Goal: Transaction & Acquisition: Purchase product/service

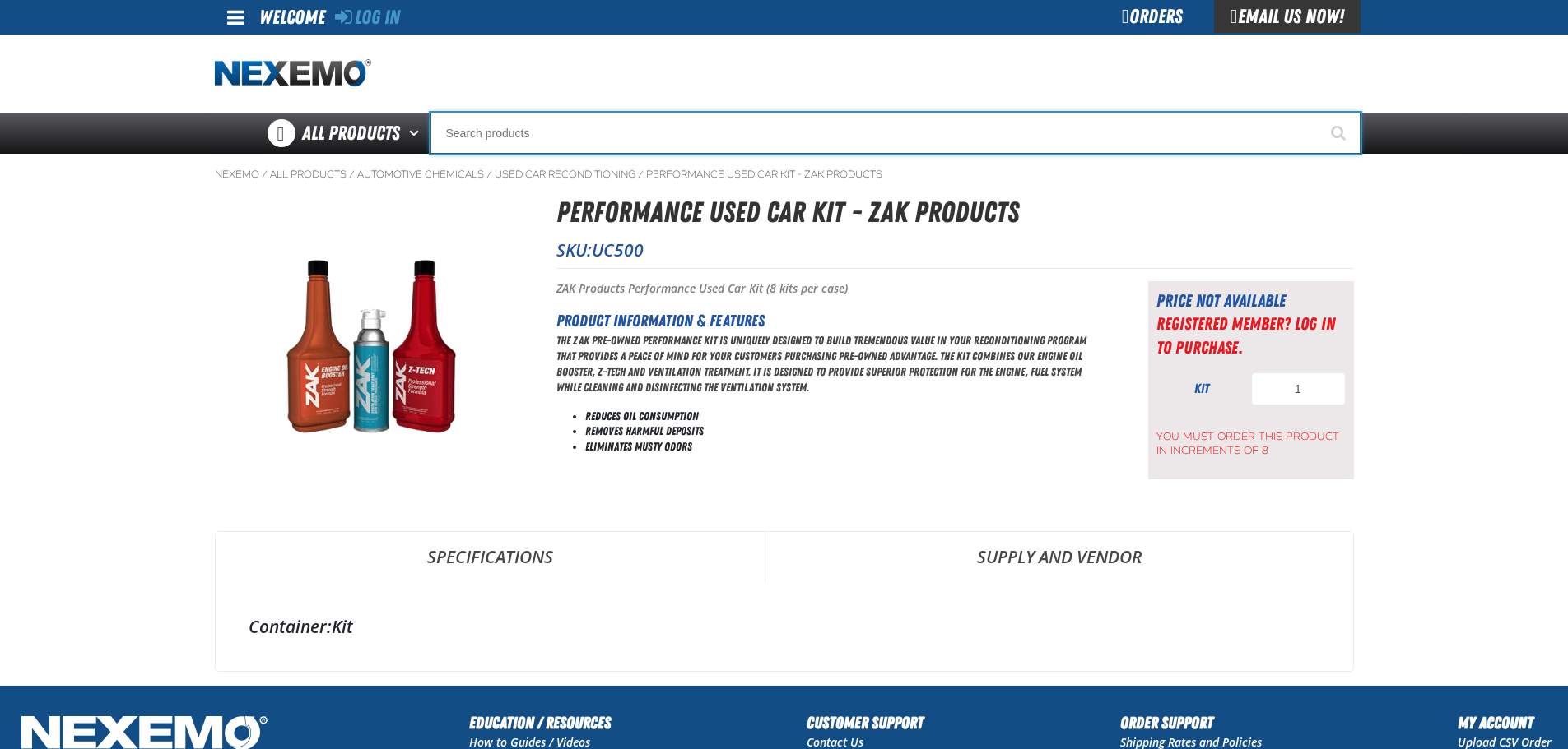
click at [973, 131] on input "Search" at bounding box center [895, 133] width 930 height 42
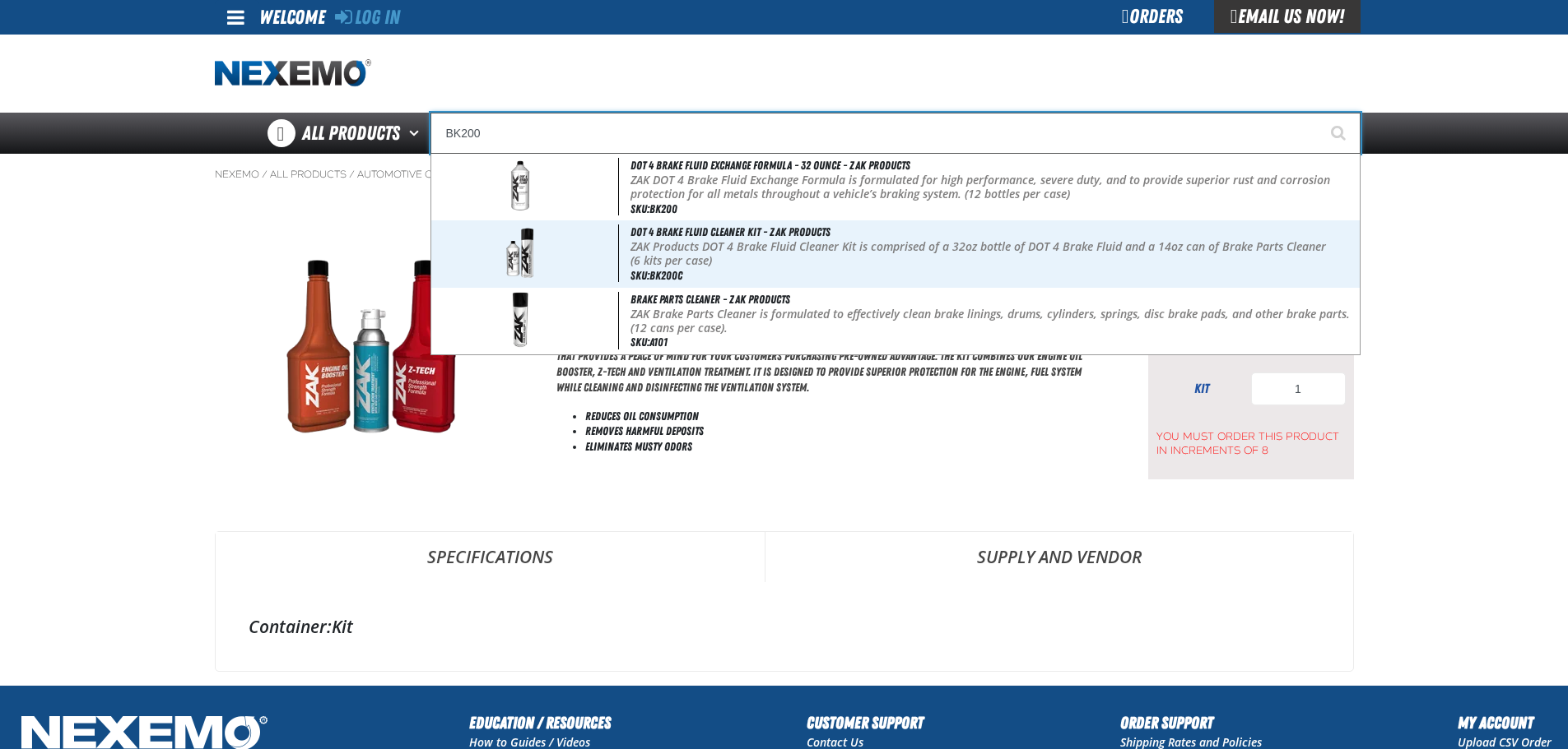
type input "BK200"
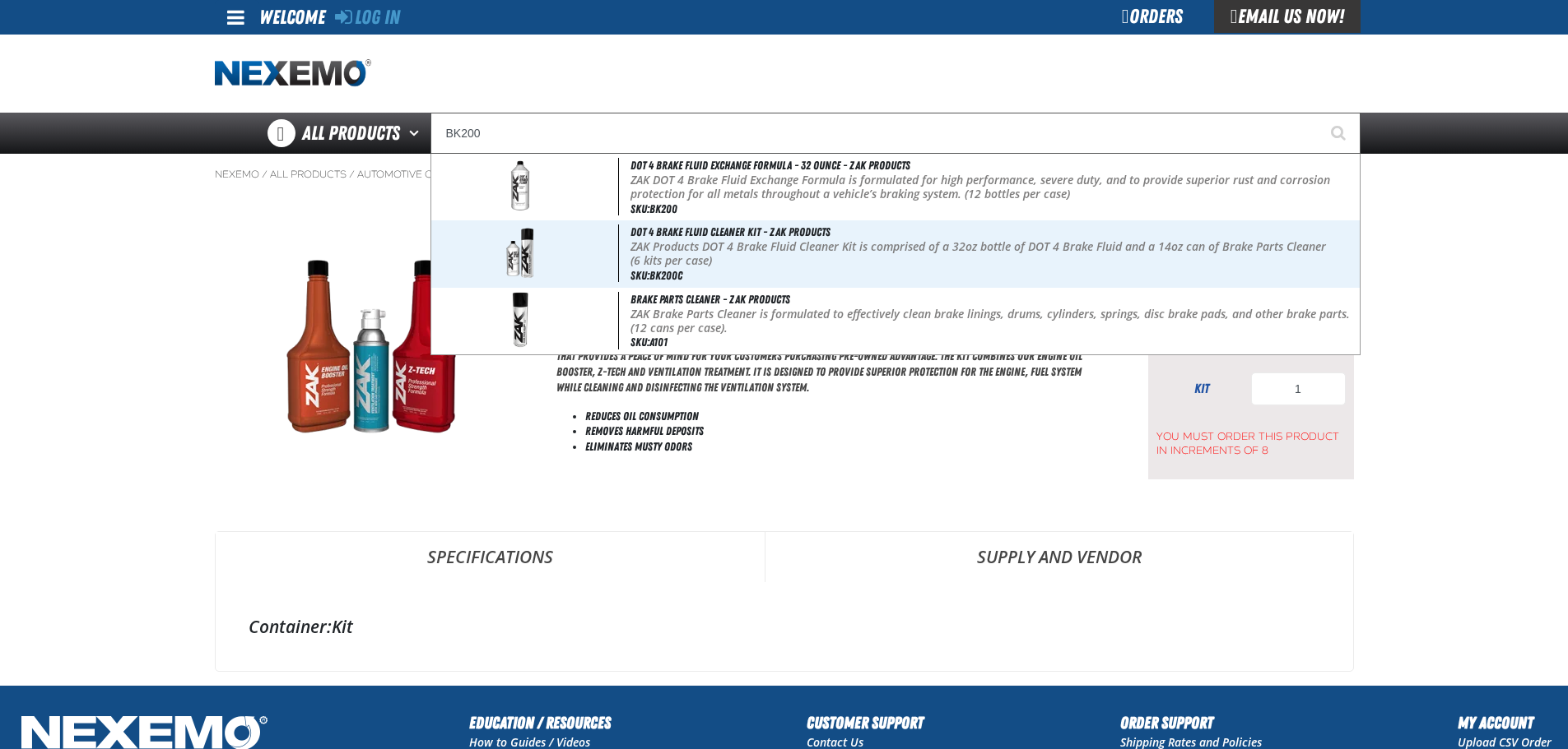
click at [1157, 23] on div "Orders" at bounding box center [1152, 16] width 124 height 33
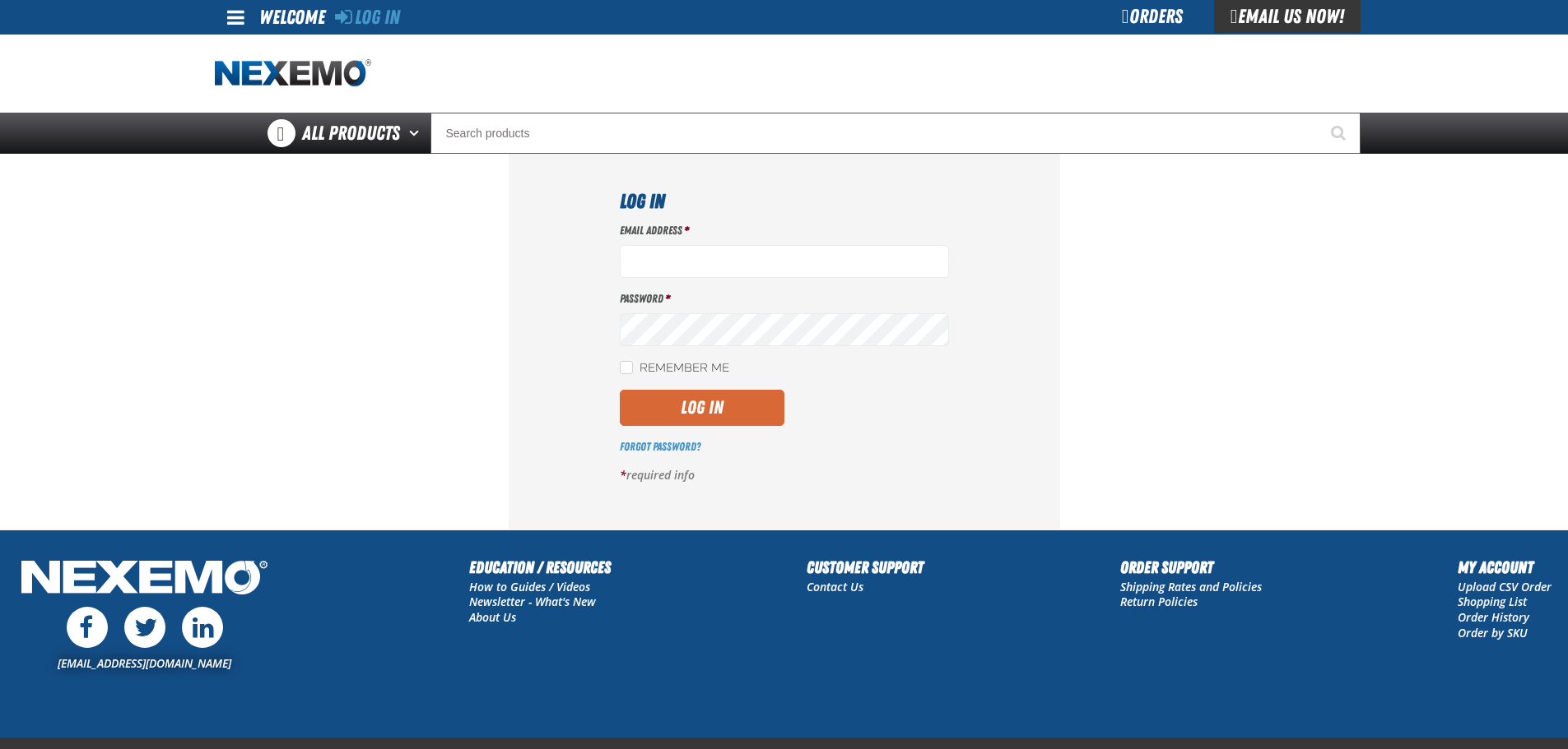
type input "aruff@vtaig.com"
click at [760, 404] on button "Log In" at bounding box center [702, 408] width 164 height 37
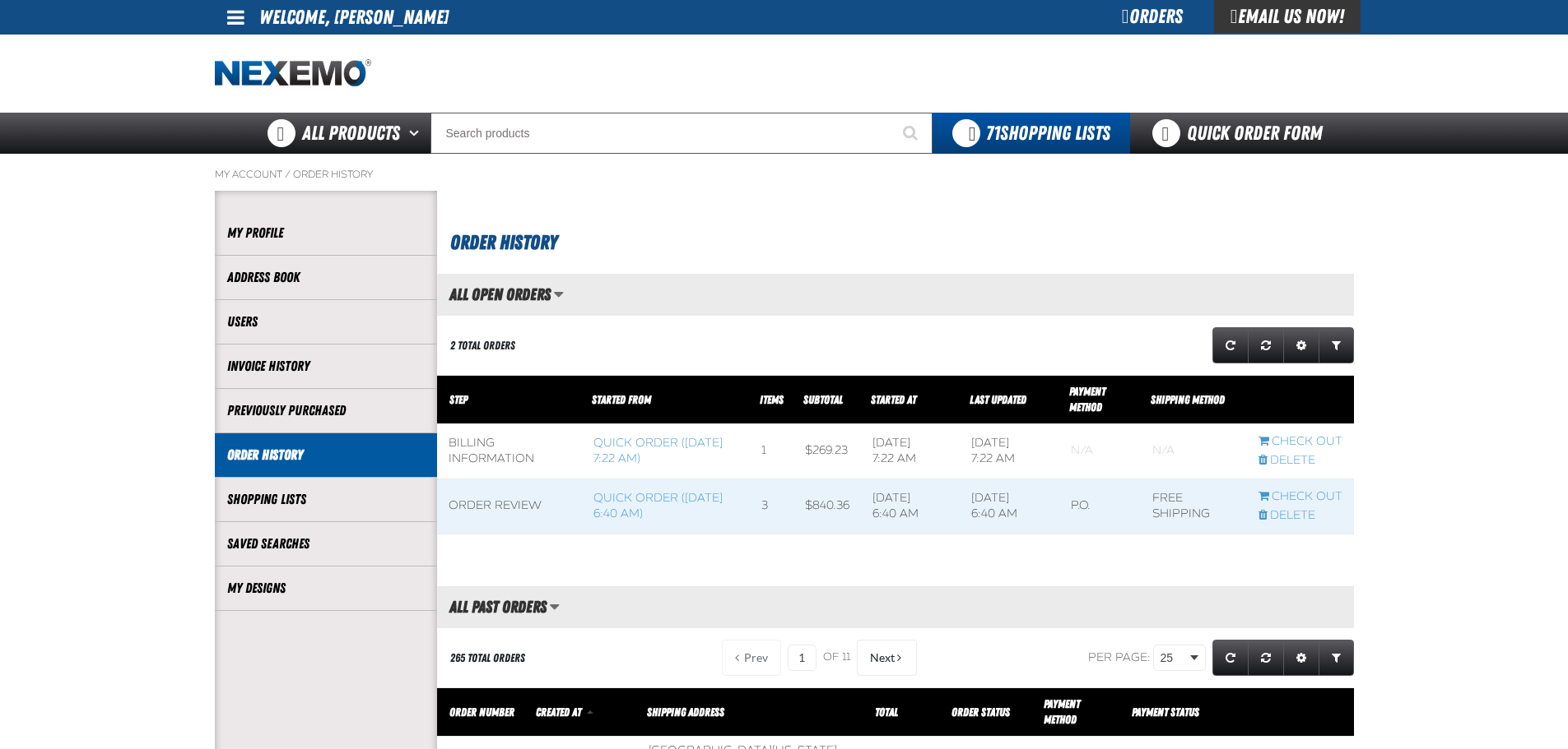
scroll to position [1, 1]
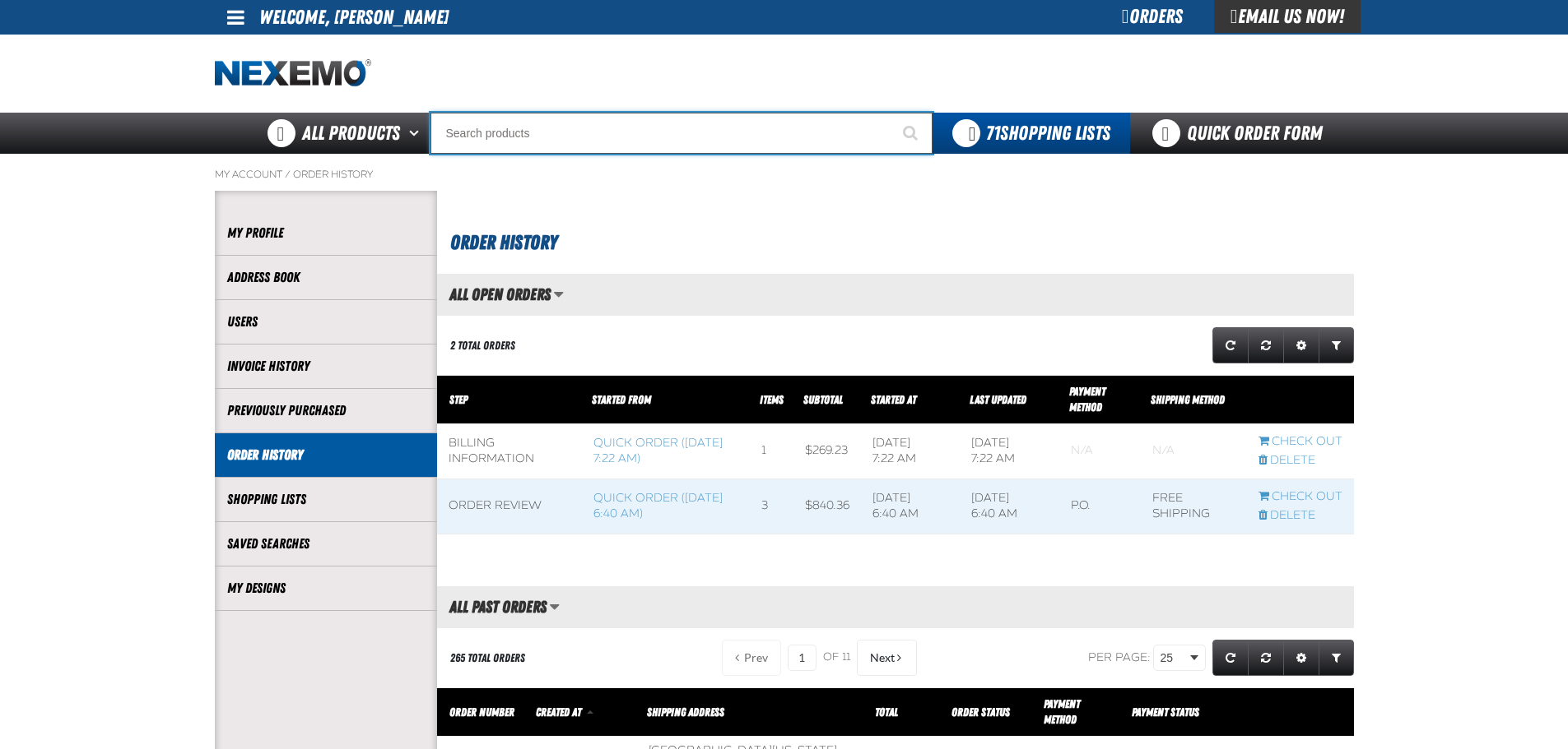
click at [573, 135] on input "Search" at bounding box center [682, 133] width 502 height 42
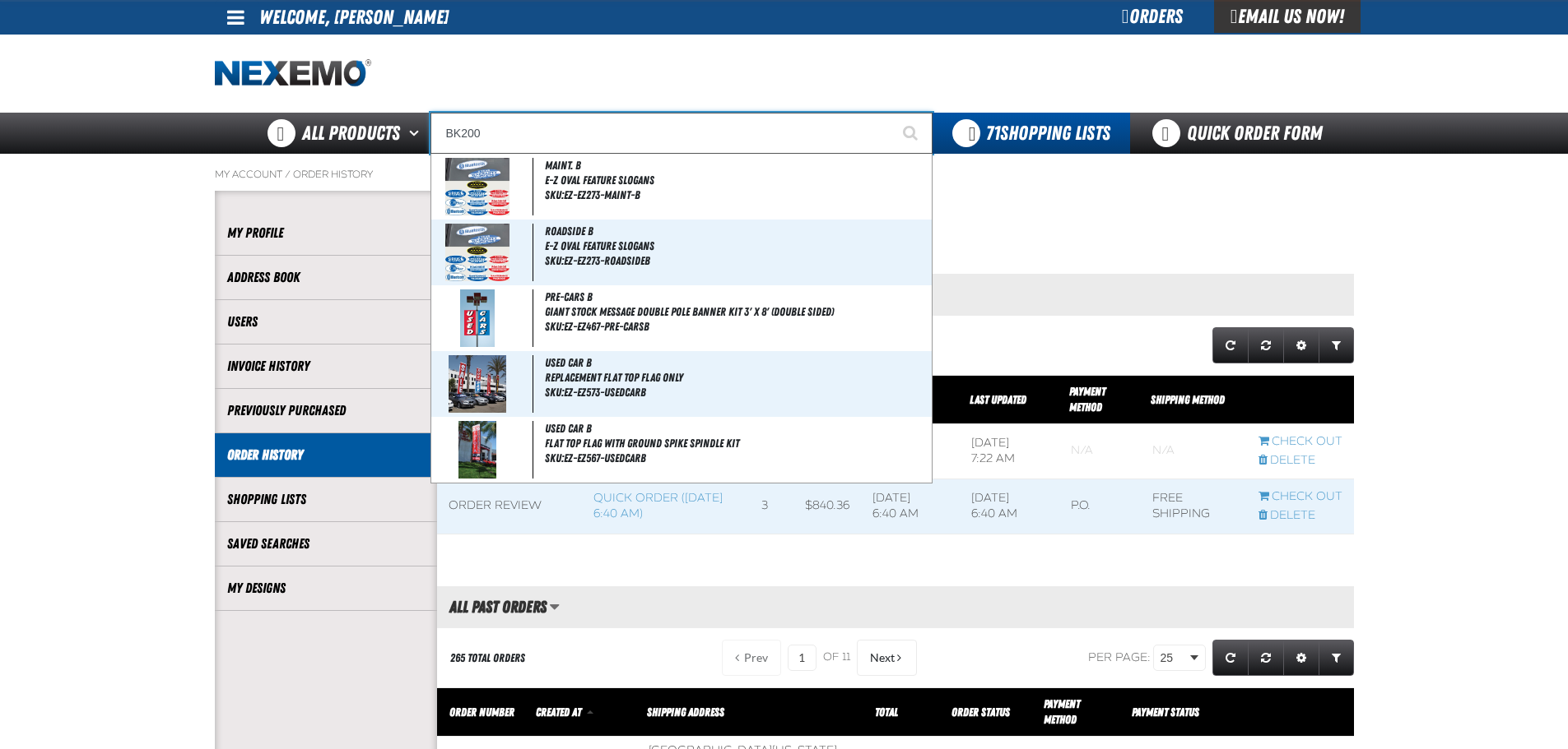
click at [891, 113] on button "Start Searching" at bounding box center [911, 133] width 42 height 42
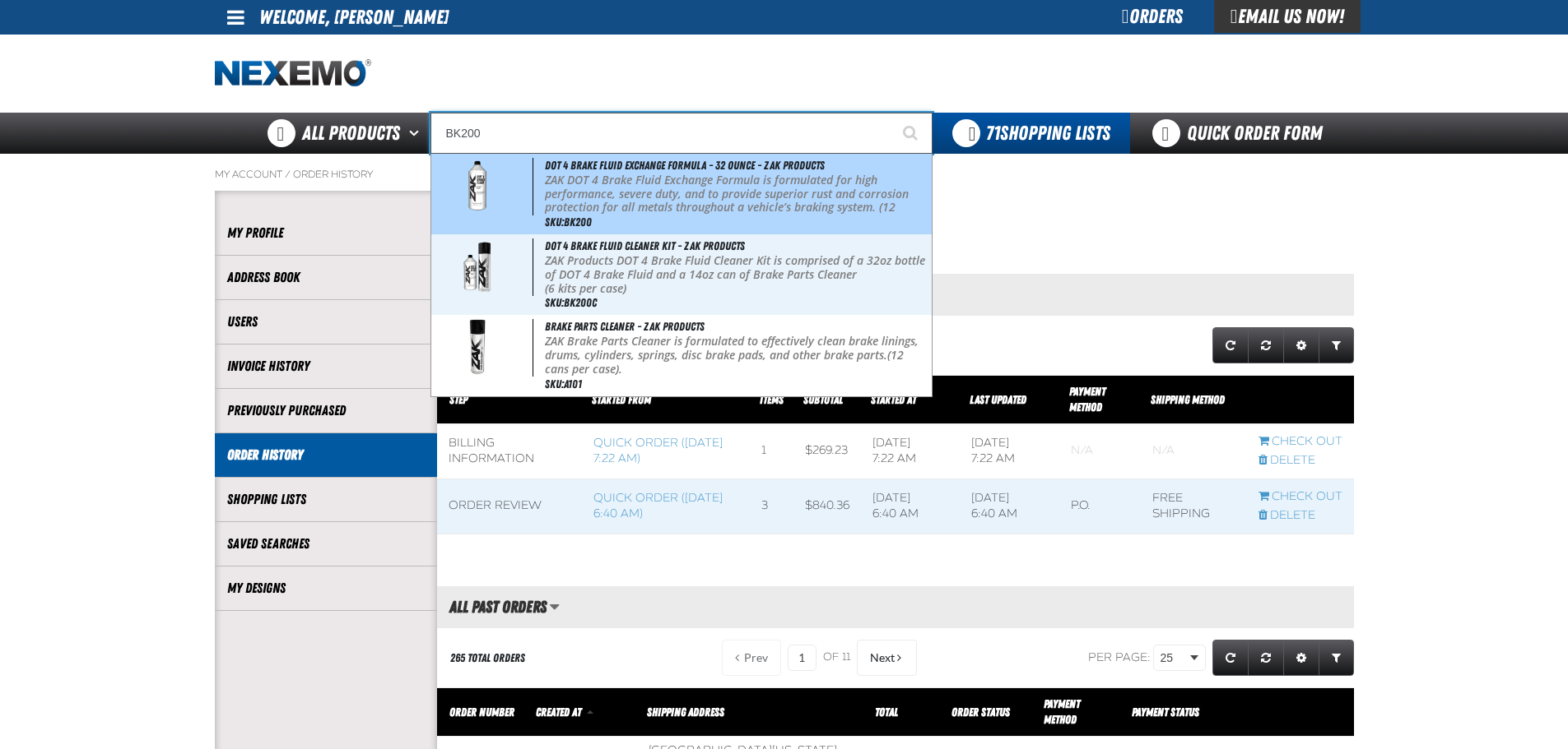
click at [583, 167] on span "DOT 4 Brake Fluid Exchange Formula - 32 Ounce - ZAK Products" at bounding box center [685, 165] width 280 height 14
type input "DOT 4 Brake Fluid Exchange Formula - 32 Ounce - ZAK Products"
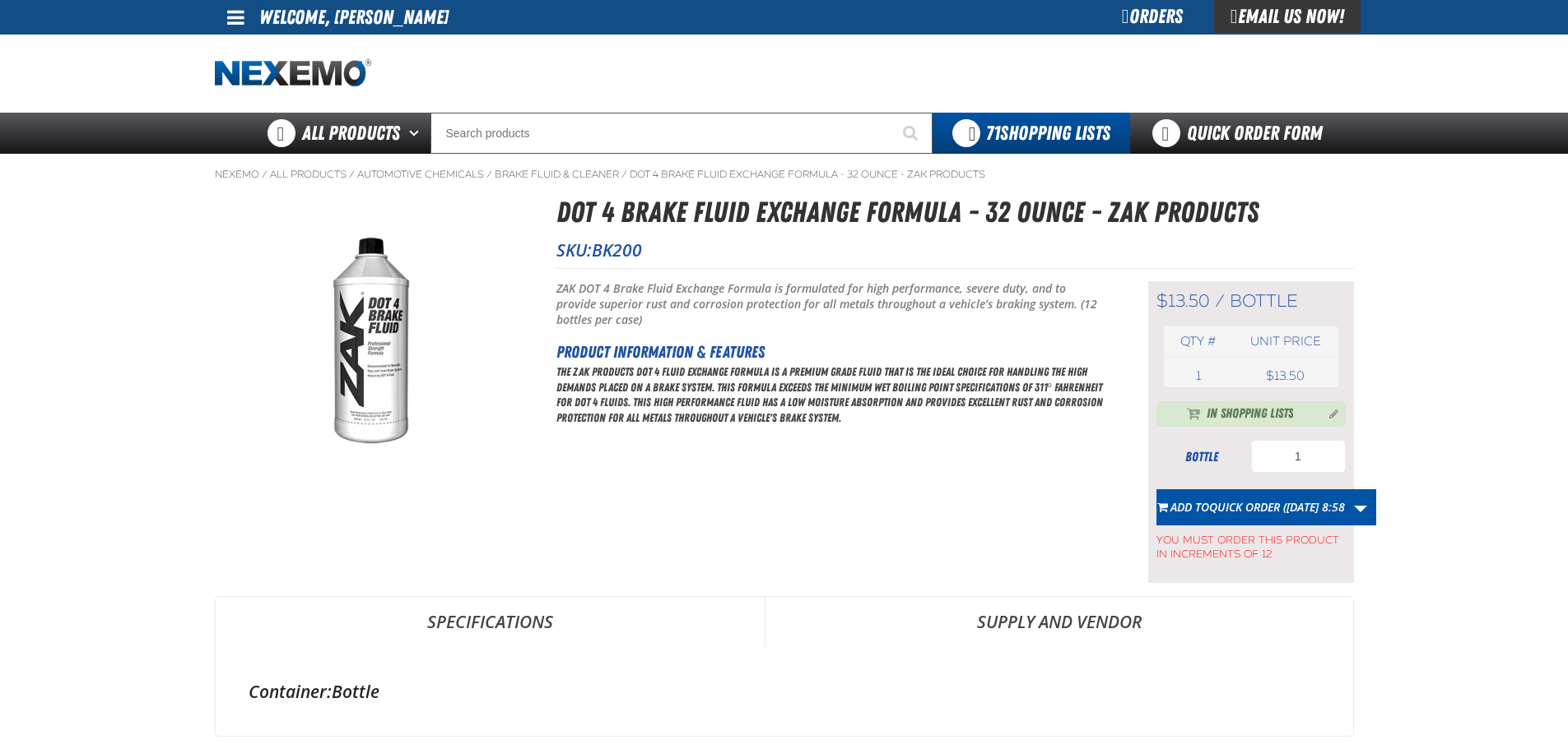
click at [1218, 136] on link "Quick Order Form" at bounding box center [1241, 133] width 223 height 42
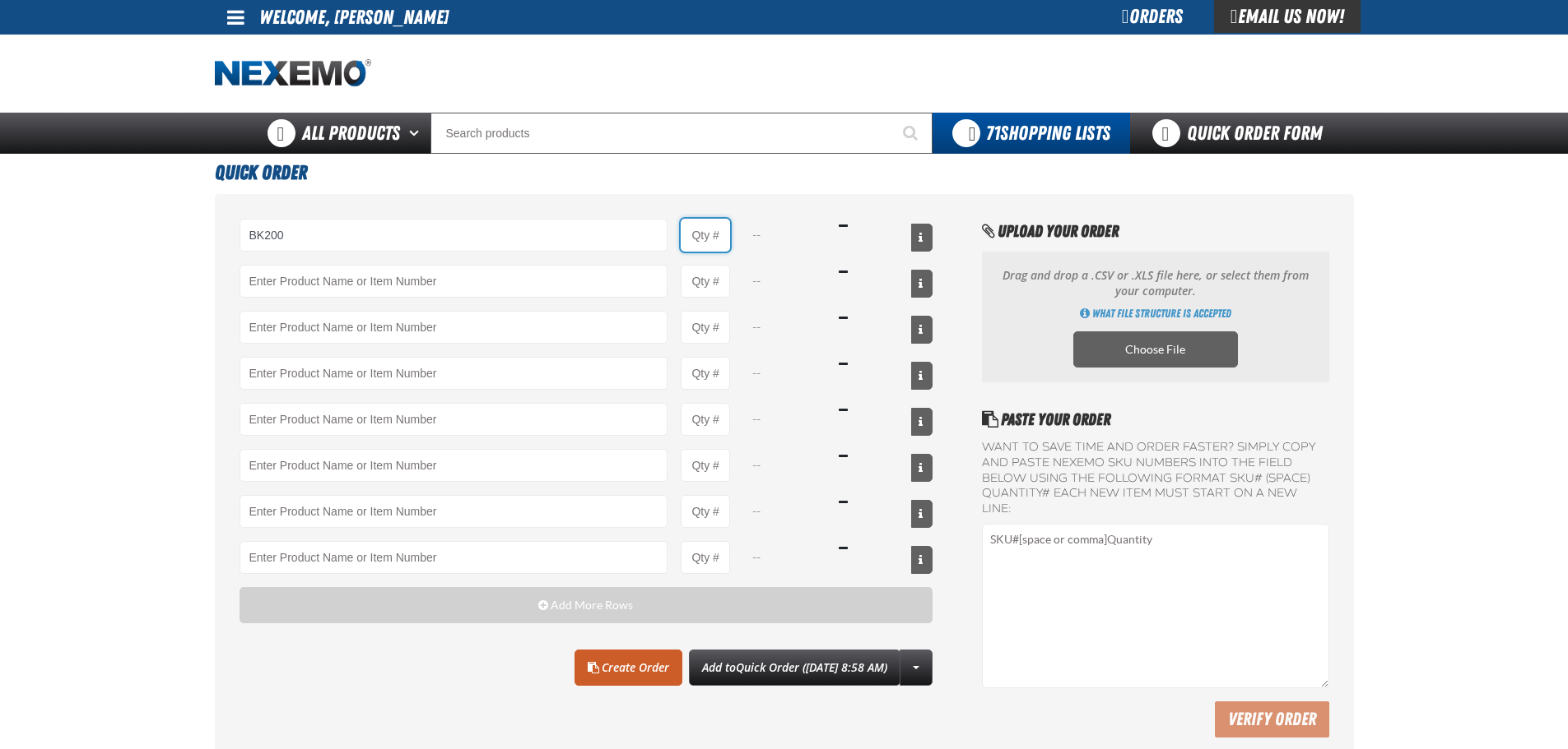
type input "BK200 - DOT 4 Brake Fluid Exchange Formula - 32 Ounce - ZAK Products"
type input "1"
select select "bottle"
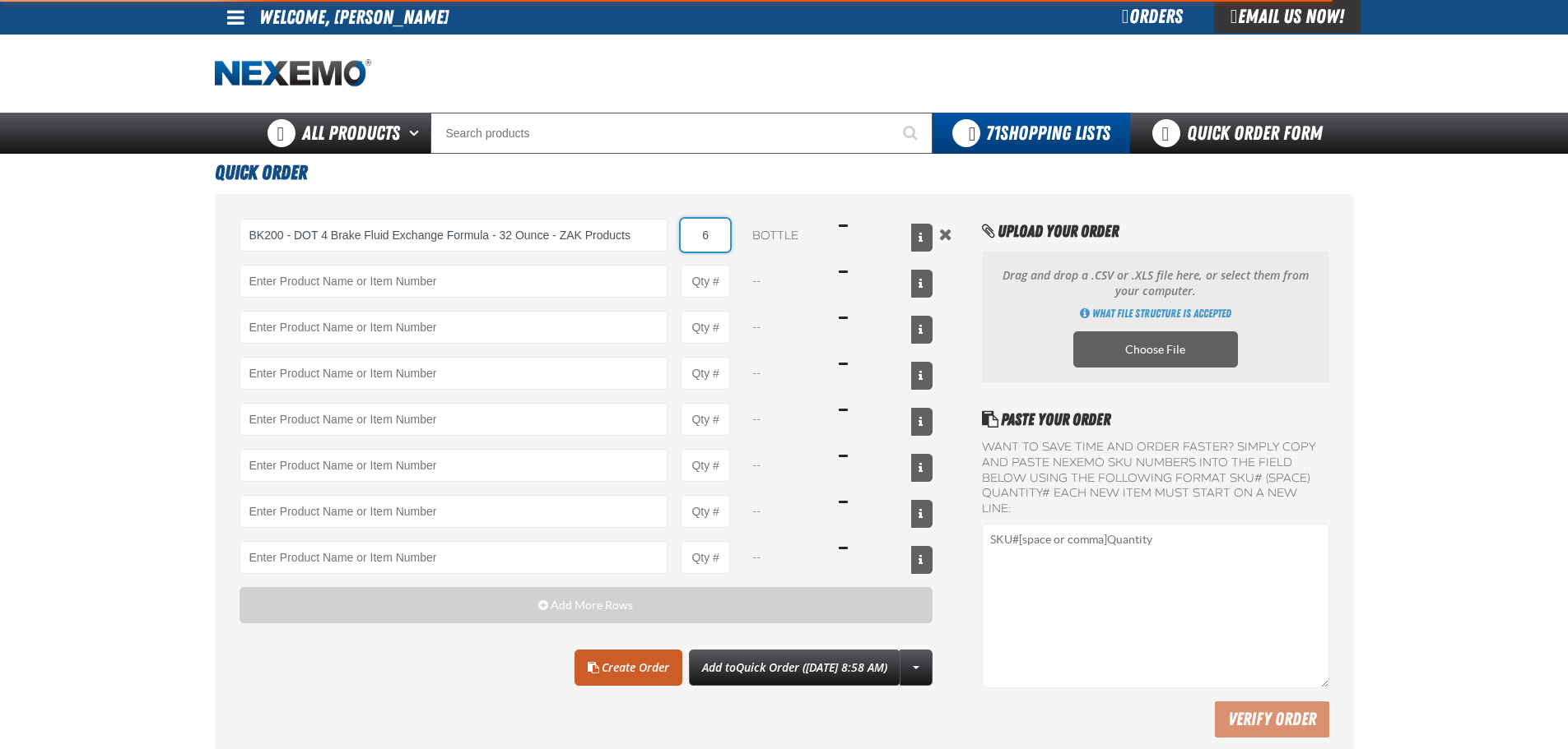
type input "60"
type input "BK200 - DOT 4 Brake Fluid Exchange Formula - 32 Ounce - ZAK Products"
type input "60"
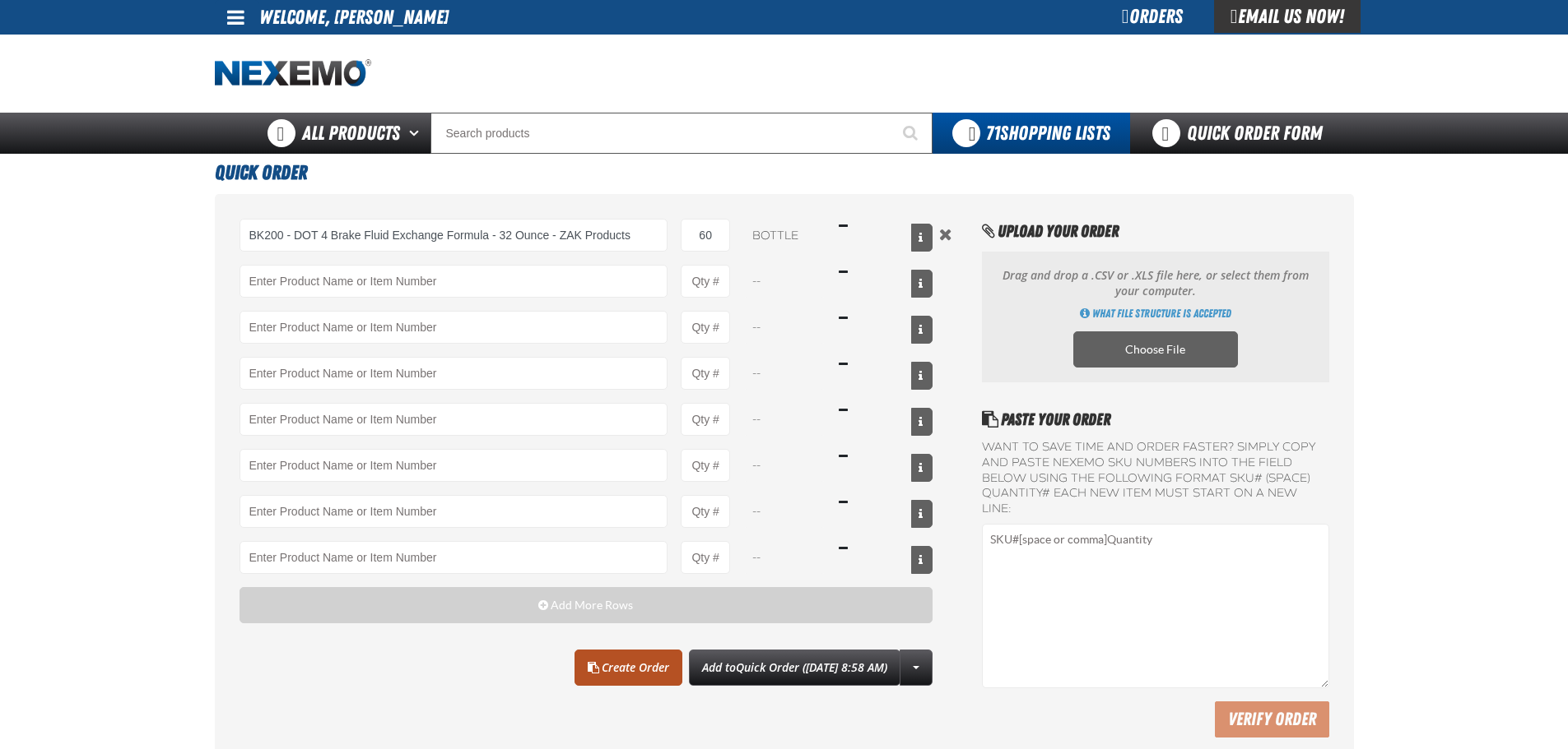
click at [613, 663] on link "Create Order" at bounding box center [629, 668] width 108 height 37
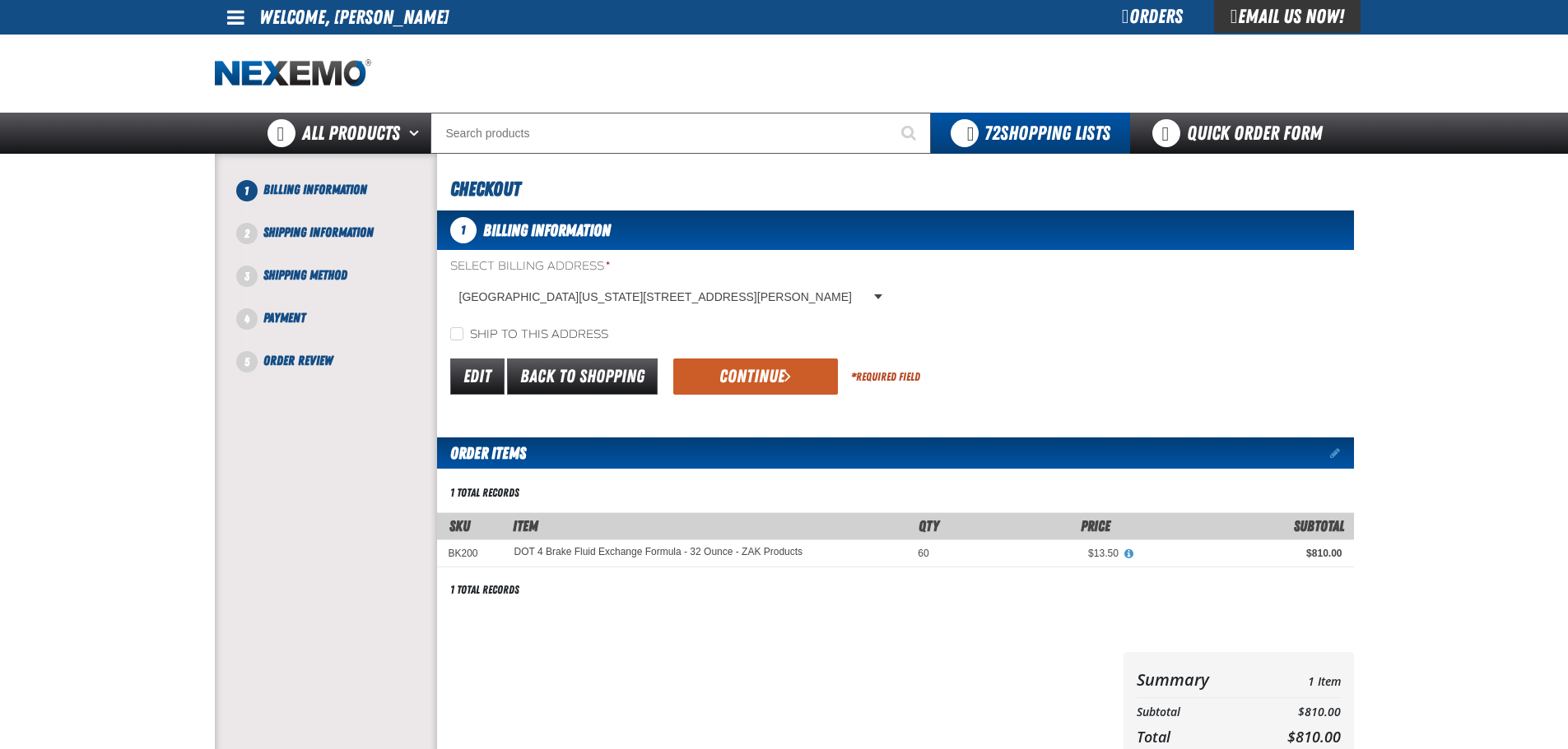
click at [558, 356] on div "Edit Back to Shopping Continue * Required Field" at bounding box center [895, 376] width 916 height 42
click at [572, 338] on label "Ship to this address" at bounding box center [529, 335] width 158 height 15
click at [463, 338] on input "Ship to this address" at bounding box center [457, 334] width 14 height 14
checkbox input "true"
click at [739, 370] on button "Continue" at bounding box center [755, 377] width 164 height 37
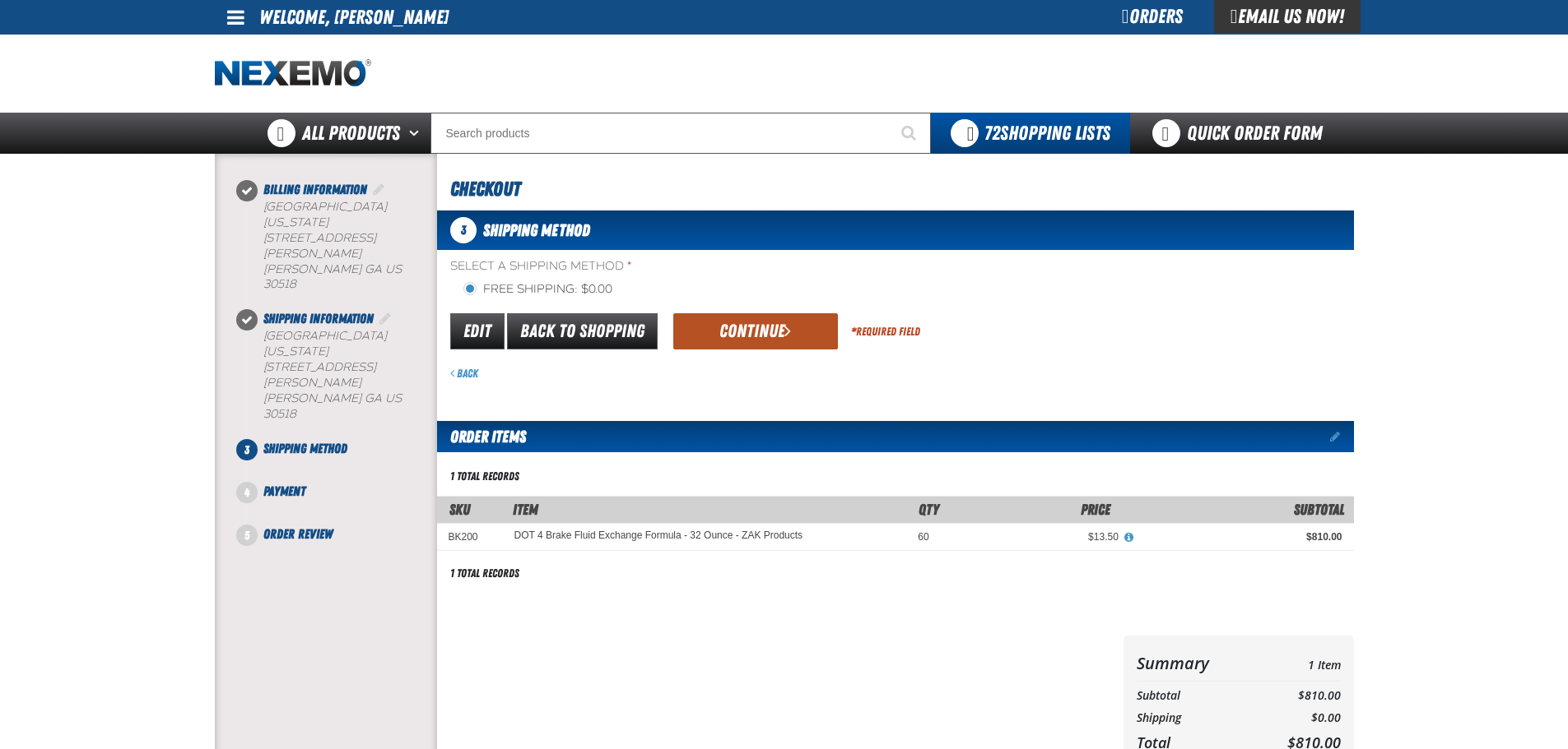
click at [706, 321] on button "Continue" at bounding box center [755, 332] width 164 height 37
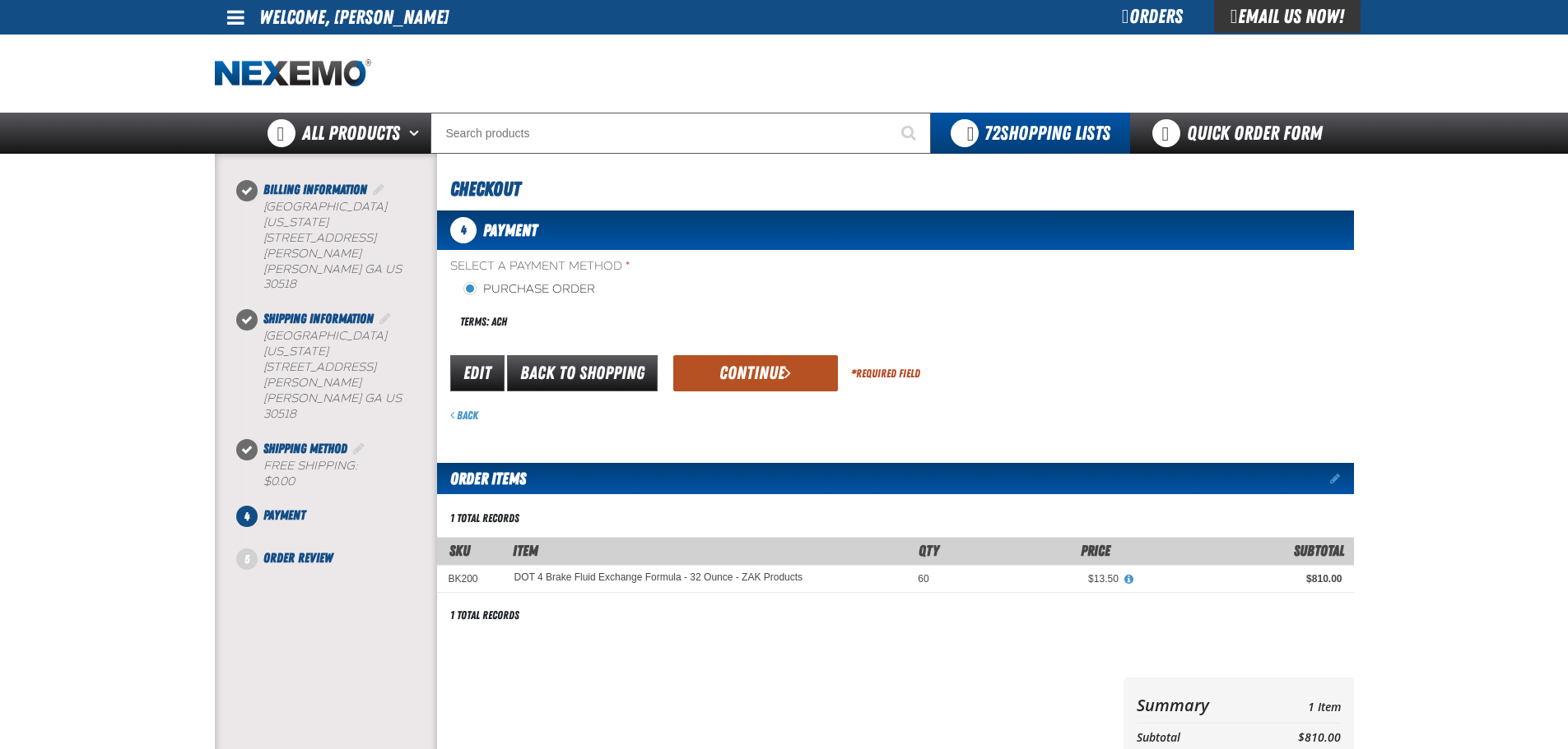
click at [711, 356] on button "Continue" at bounding box center [755, 374] width 164 height 37
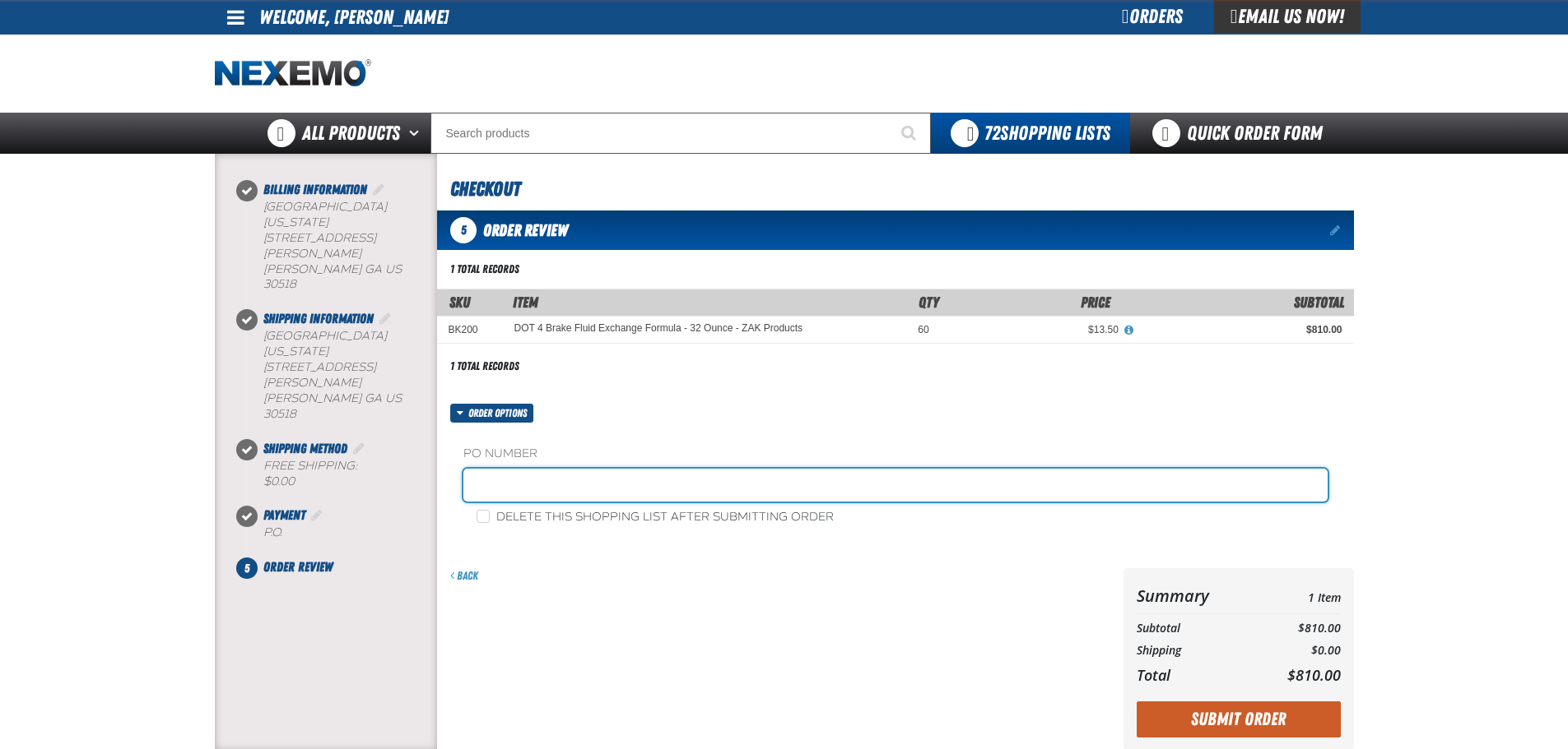
click at [604, 478] on input "text" at bounding box center [895, 485] width 864 height 33
type input "ARSTK"
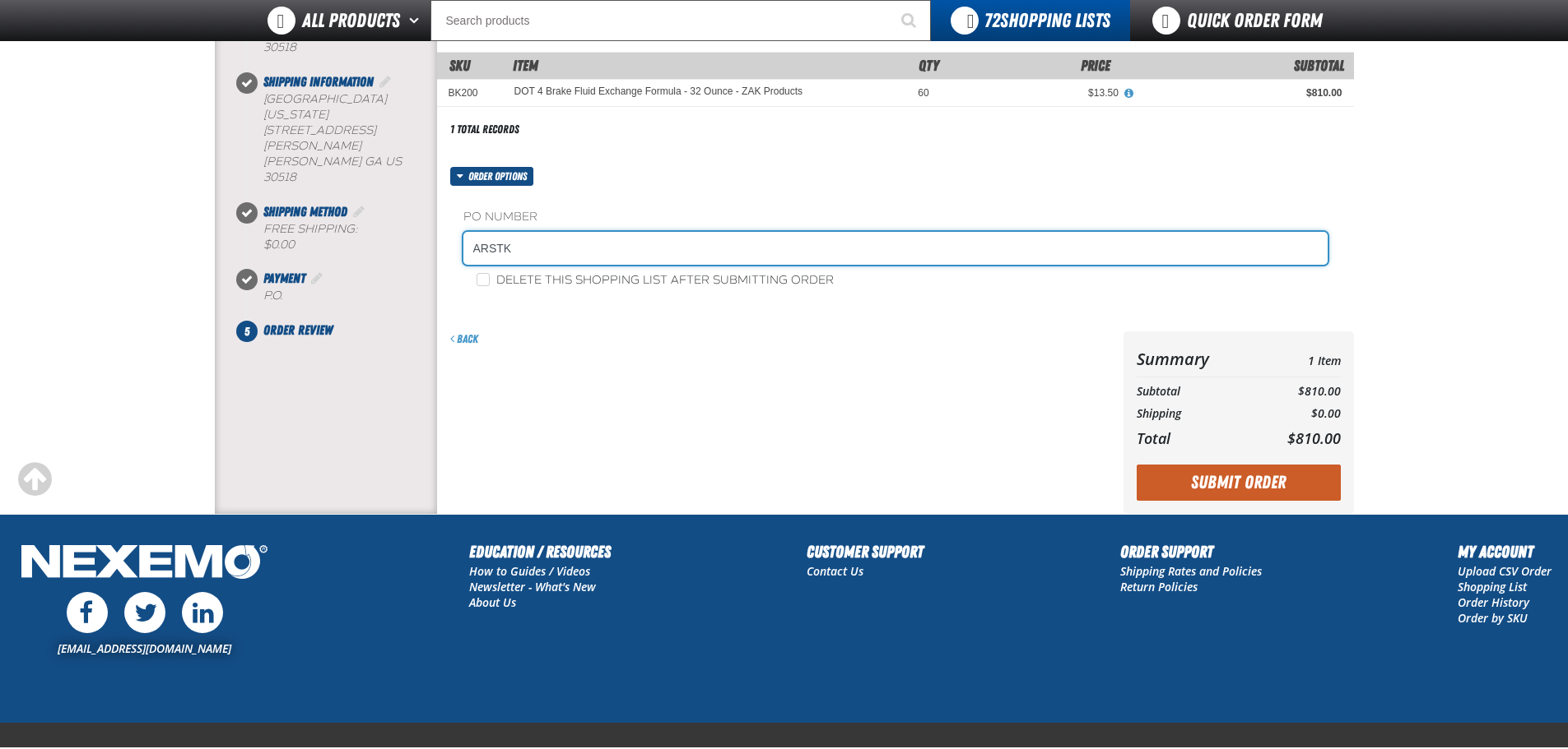
scroll to position [276, 0]
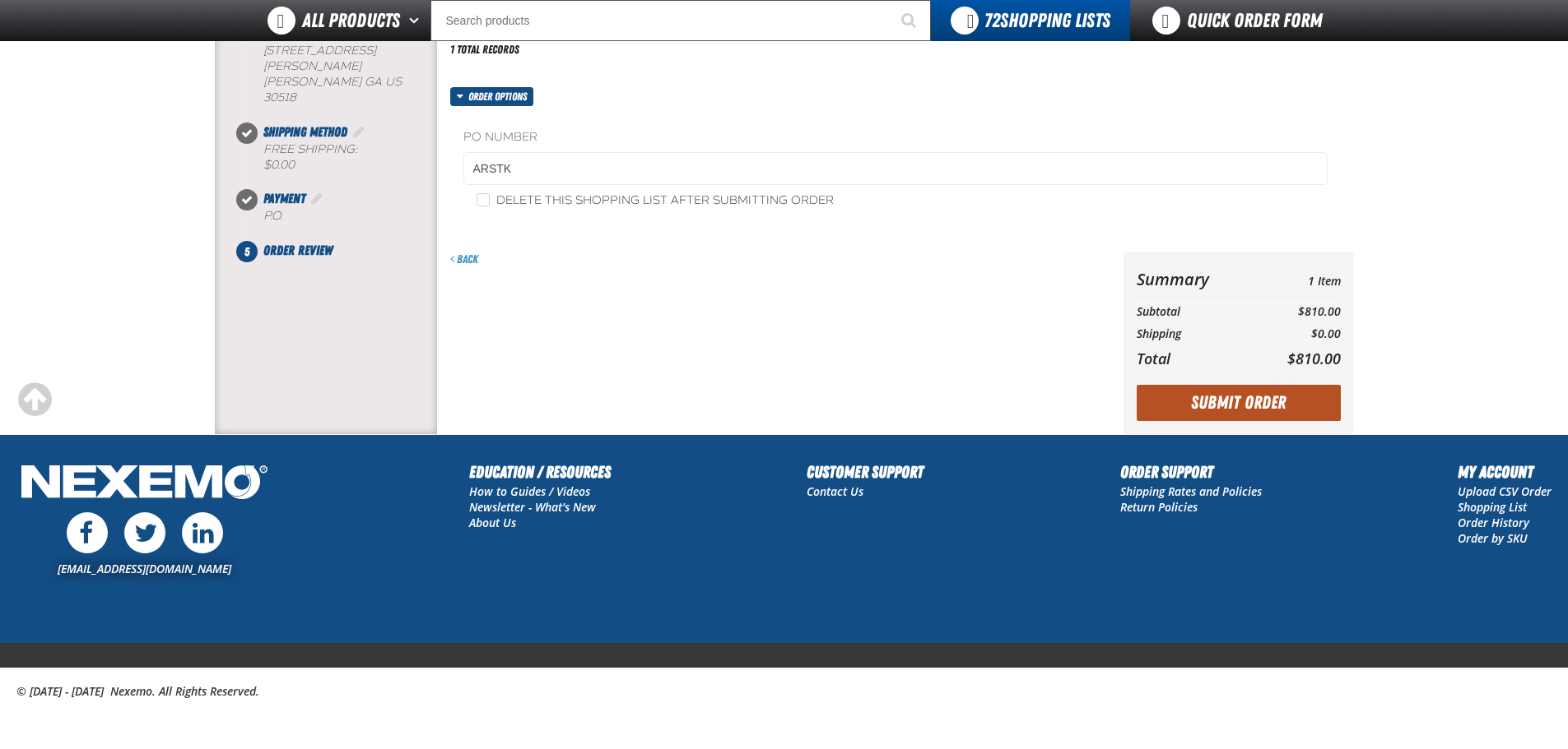
click at [1218, 397] on button "Submit Order" at bounding box center [1238, 403] width 204 height 37
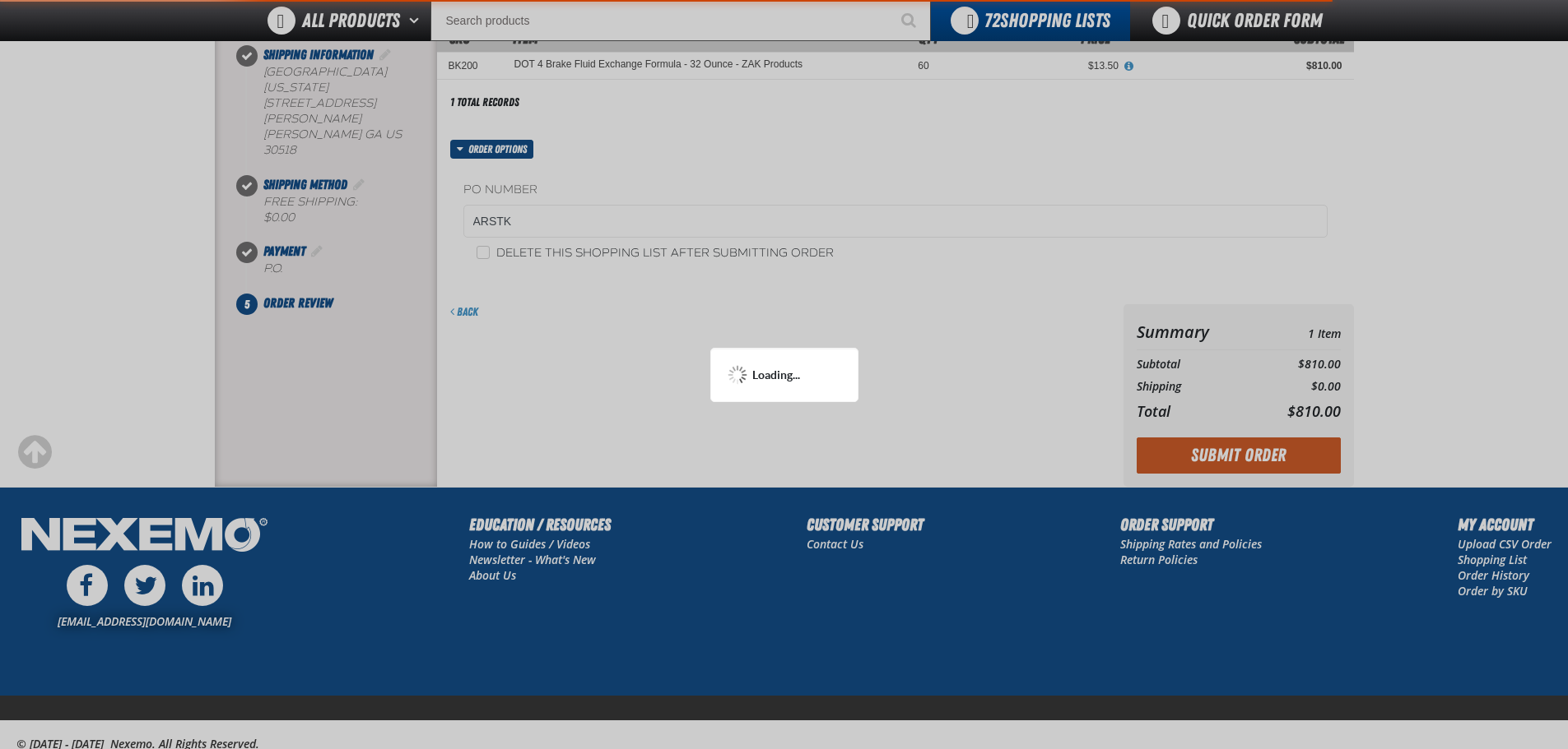
scroll to position [193, 0]
